Goal: Navigation & Orientation: Find specific page/section

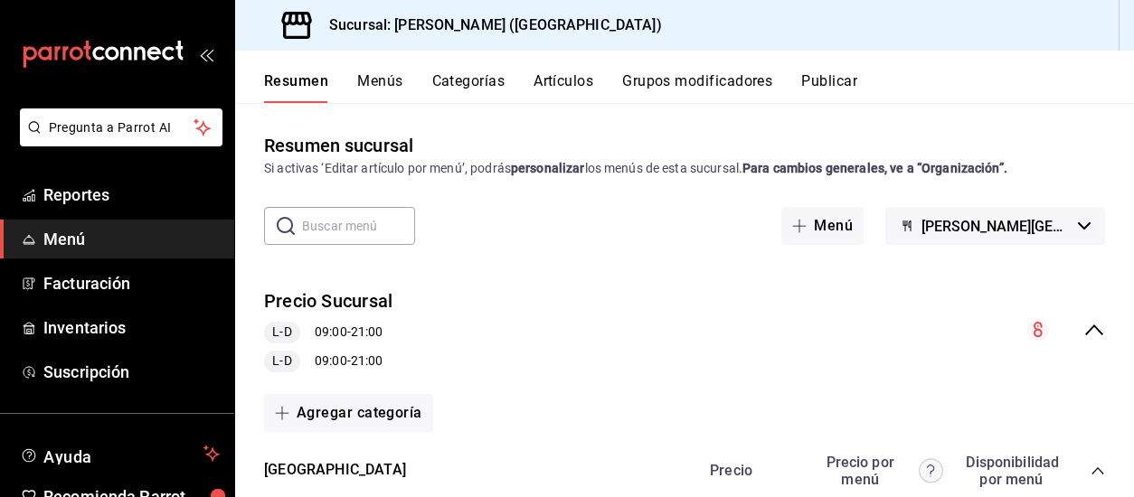
scroll to position [857, 0]
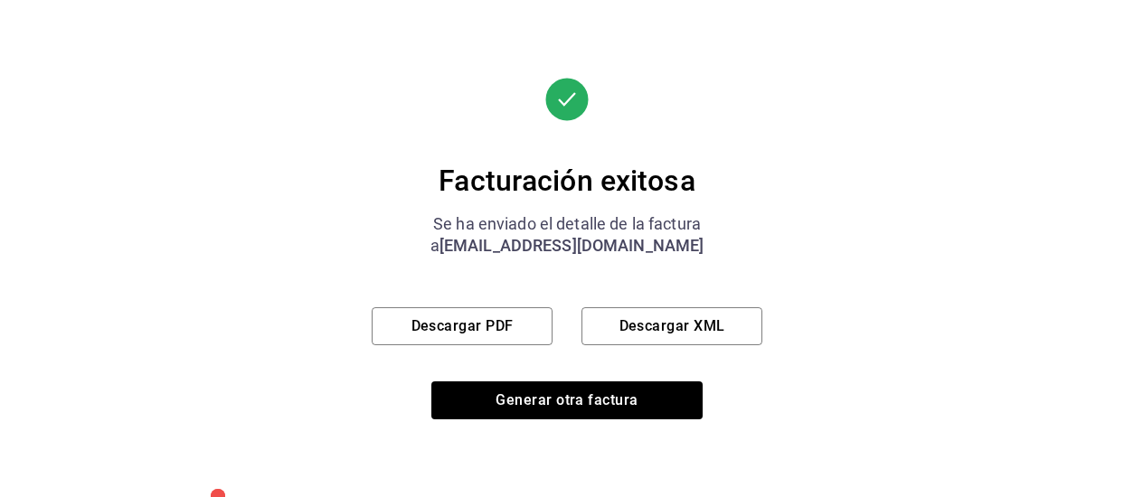
scroll to position [1060, 0]
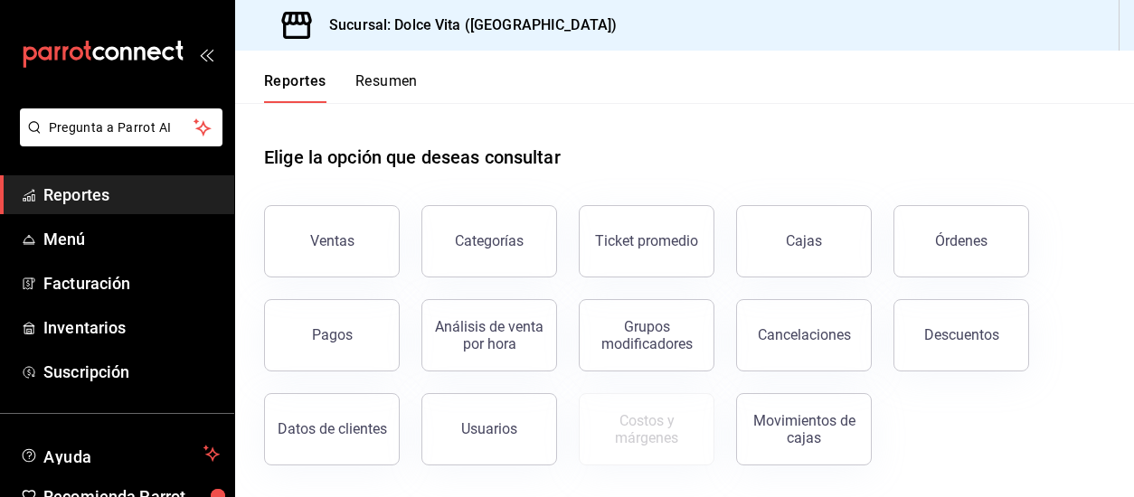
click at [389, 84] on button "Resumen" at bounding box center [386, 87] width 62 height 31
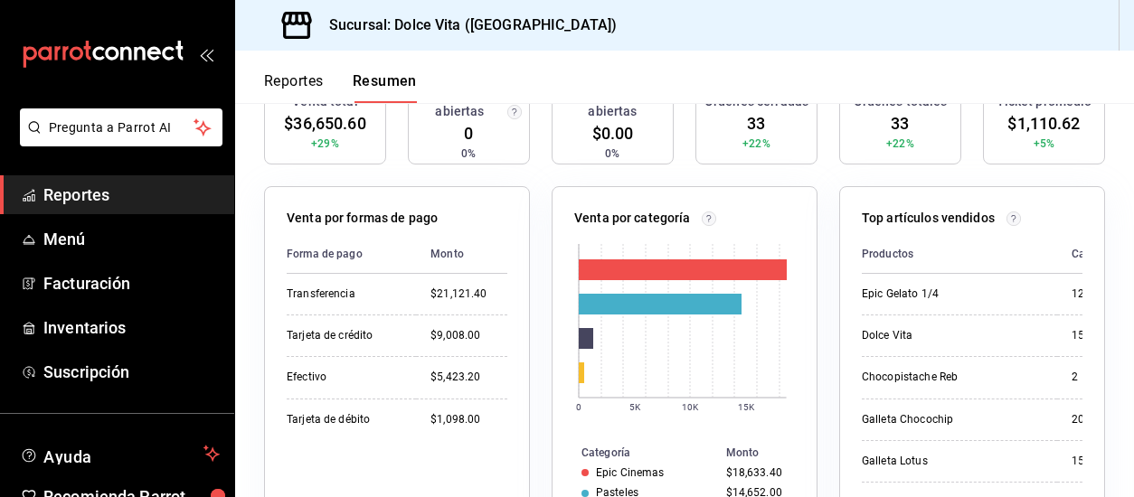
scroll to position [271, 0]
